Goal: Find specific page/section: Find specific page/section

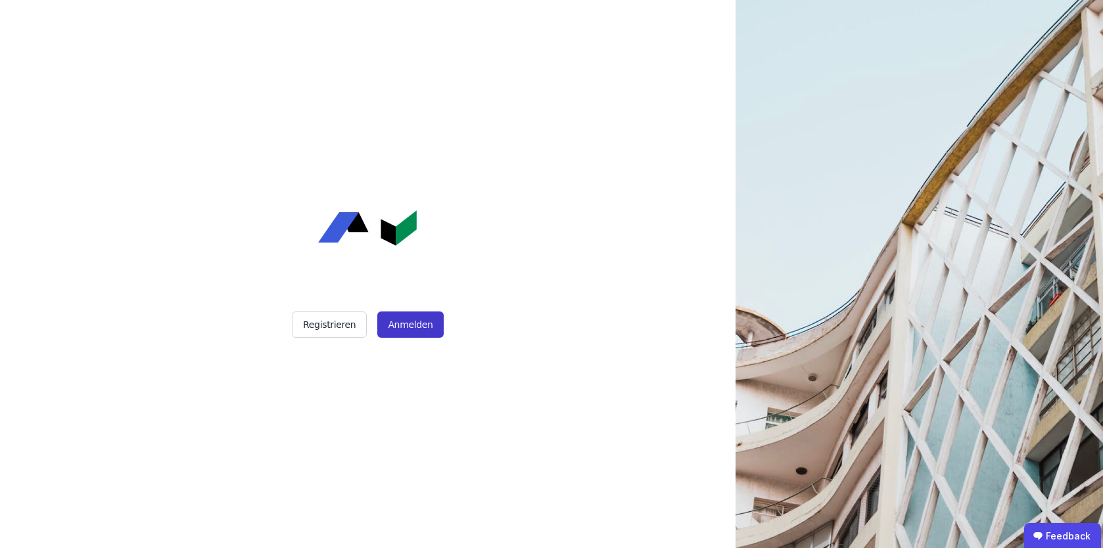
click at [412, 315] on button "Anmelden" at bounding box center [410, 325] width 66 height 26
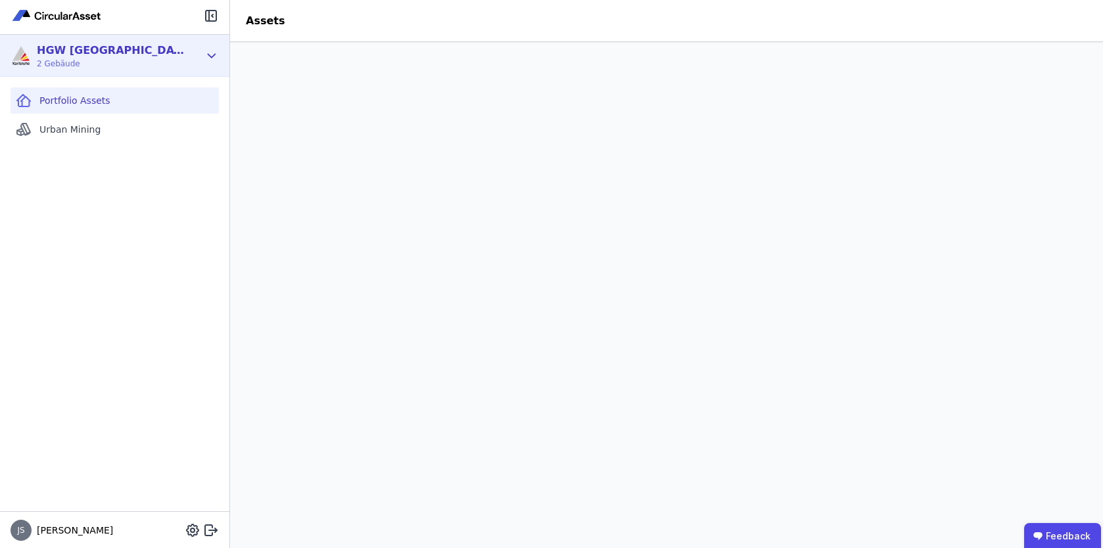
click at [201, 51] on div "HGW Karlsruhe 2 Gebäude" at bounding box center [114, 56] width 229 height 42
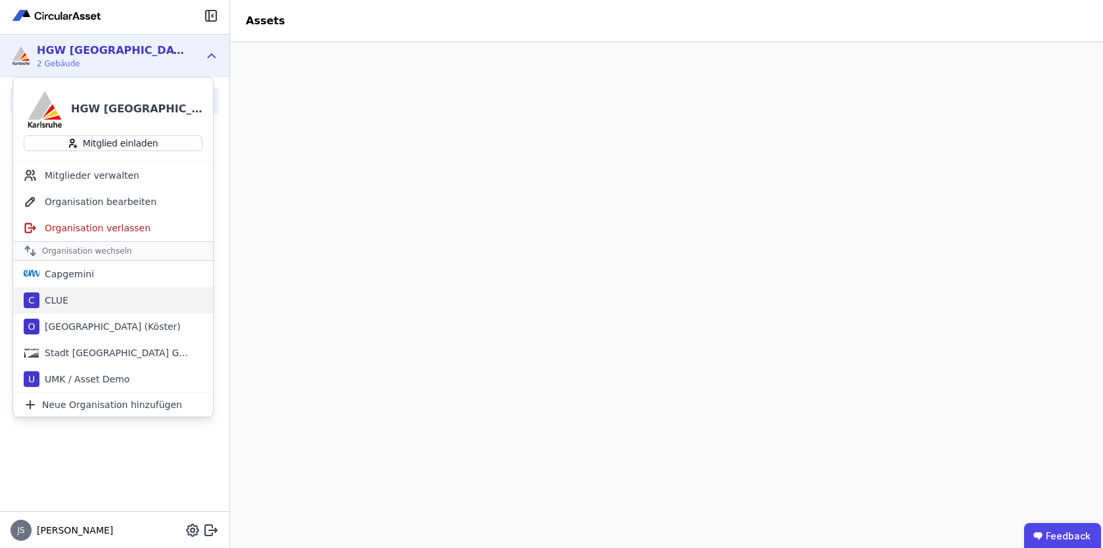
click at [89, 310] on div "C CLUE" at bounding box center [113, 300] width 200 height 26
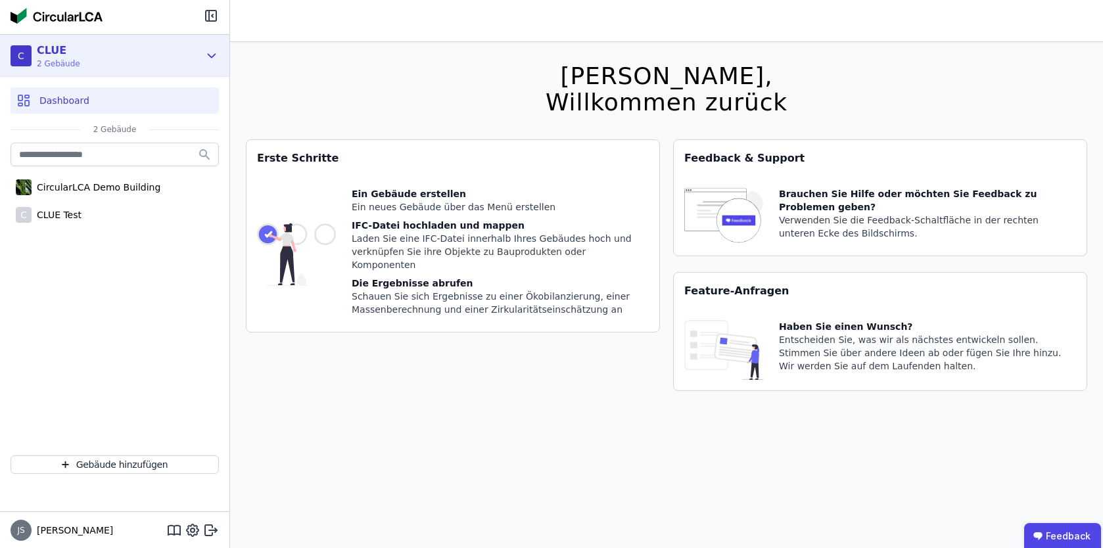
click at [208, 55] on icon at bounding box center [211, 55] width 7 height 3
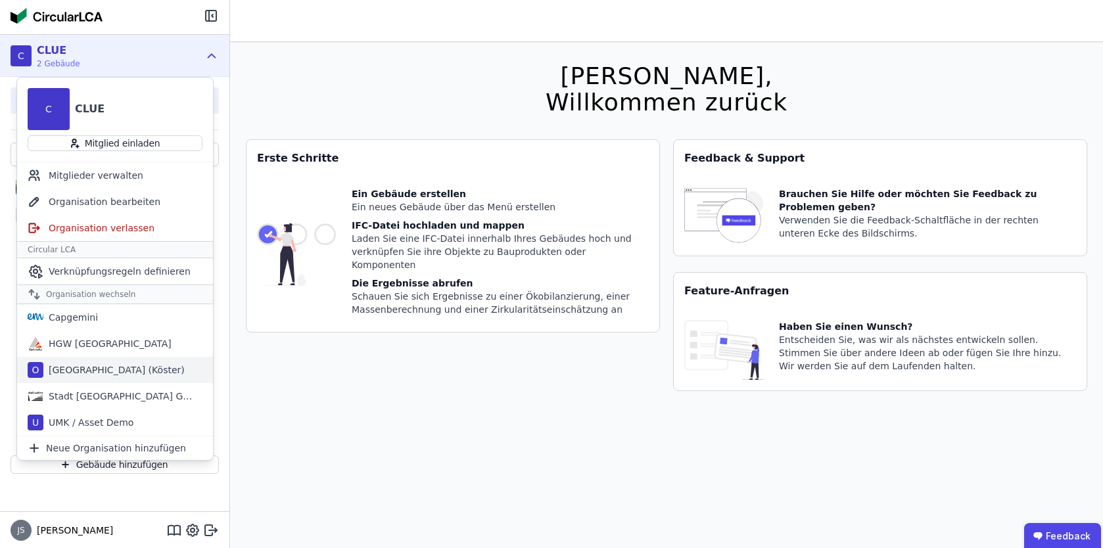
click at [69, 364] on div "[GEOGRAPHIC_DATA] (Köster)" at bounding box center [113, 370] width 141 height 13
